Goal: Navigation & Orientation: Find specific page/section

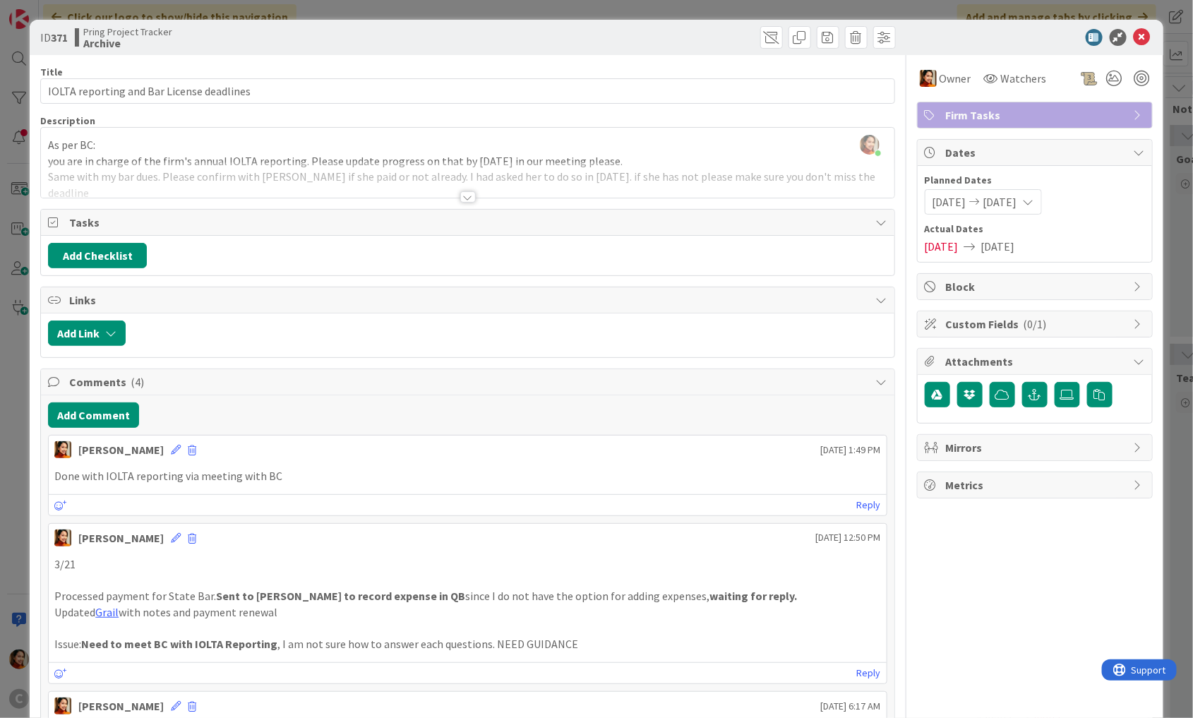
click at [464, 200] on div at bounding box center [468, 196] width 16 height 11
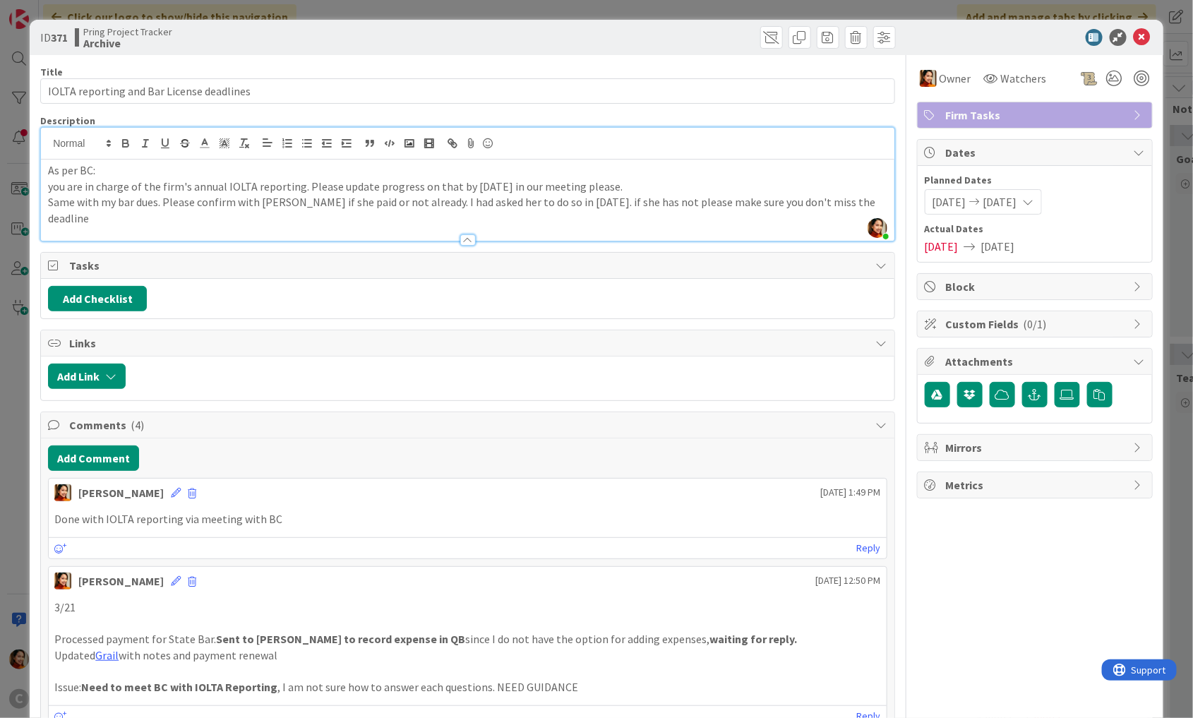
click at [22, 273] on div "ID 371 Pring Project Tracker Archive Title 41 / 128 IOLTA reporting and Bar Lic…" at bounding box center [596, 359] width 1193 height 718
